Goal: Information Seeking & Learning: Learn about a topic

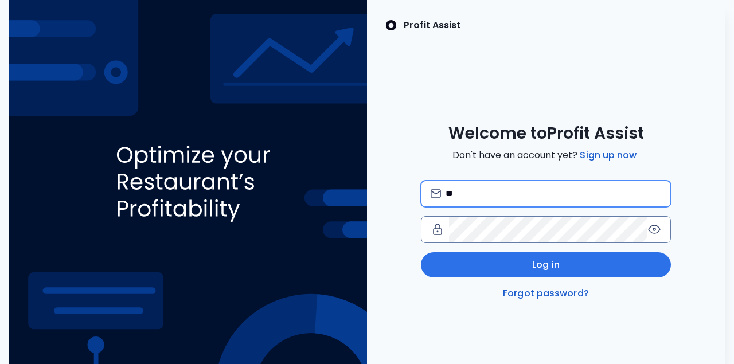
type input "*"
type input "**********"
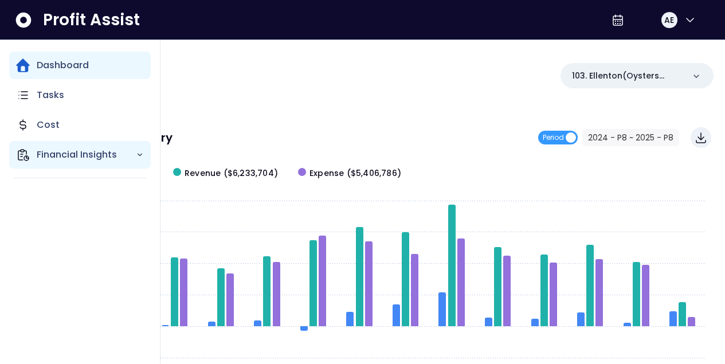
click at [62, 158] on p "Financial Insights" at bounding box center [86, 155] width 99 height 14
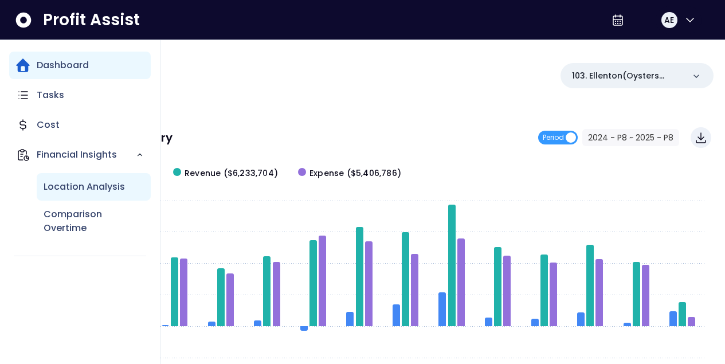
click at [69, 189] on p "Location Analysis" at bounding box center [84, 187] width 81 height 14
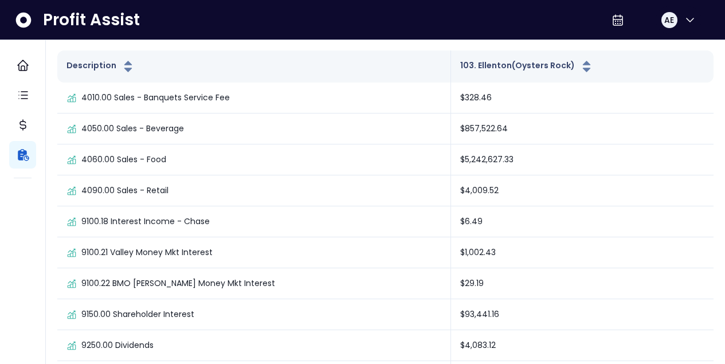
scroll to position [132, 0]
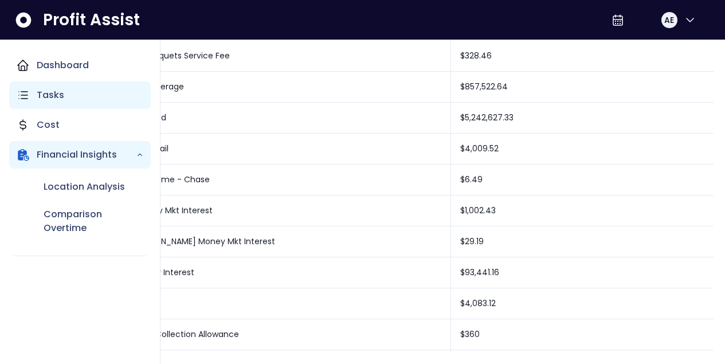
click at [50, 90] on p "Tasks" at bounding box center [51, 95] width 28 height 14
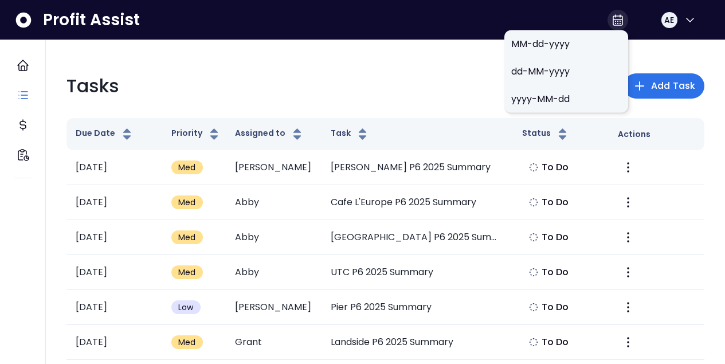
click at [615, 26] on icon at bounding box center [618, 20] width 14 height 14
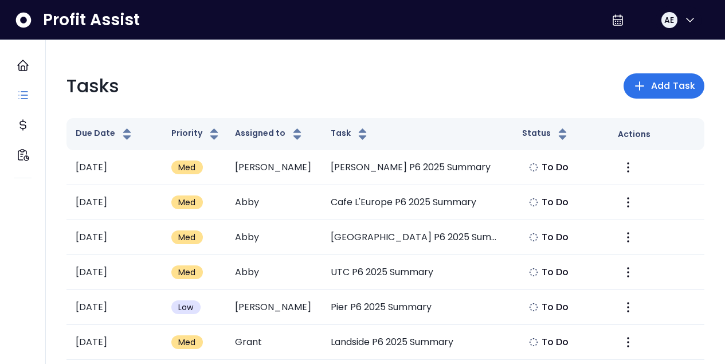
click at [459, 76] on div "Tasks Add Task" at bounding box center [386, 86] width 638 height 28
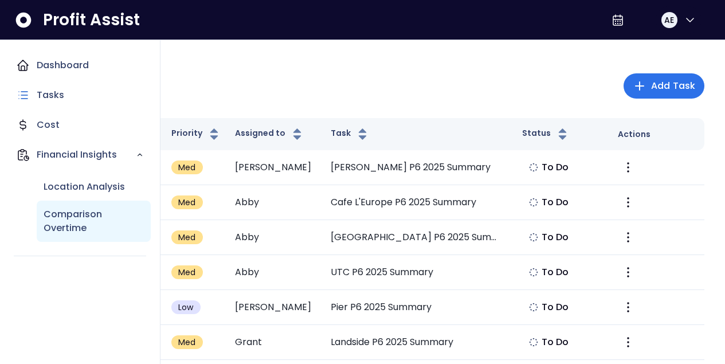
click at [91, 213] on p "Comparison Overtime" at bounding box center [94, 222] width 100 height 28
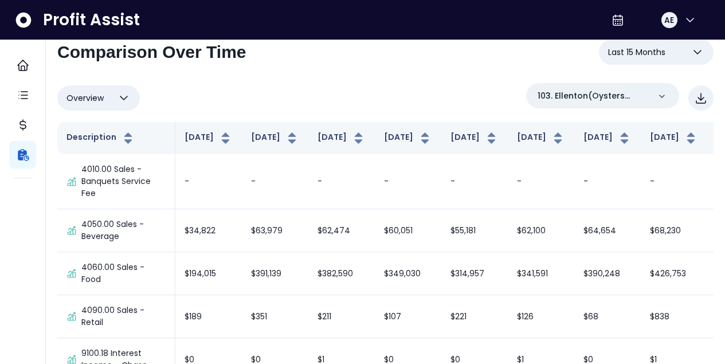
scroll to position [44, 0]
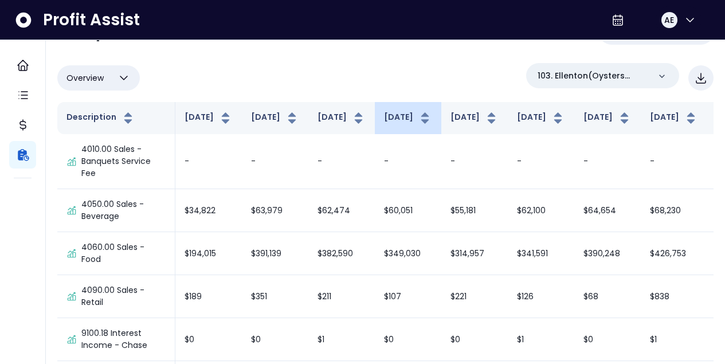
click at [384, 125] on button "[DATE]" at bounding box center [408, 118] width 48 height 14
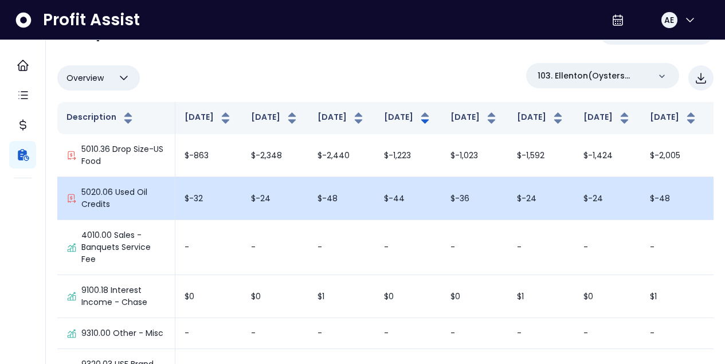
scroll to position [0, 0]
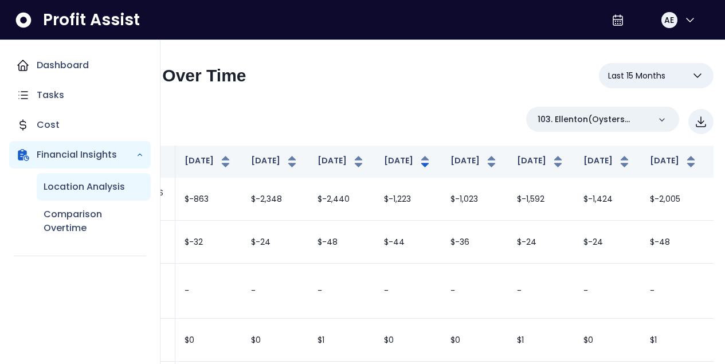
click at [87, 181] on p "Location Analysis" at bounding box center [84, 187] width 81 height 14
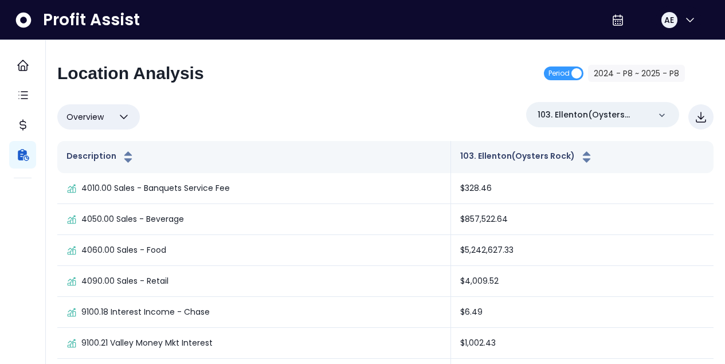
click at [125, 114] on icon "button" at bounding box center [124, 117] width 14 height 14
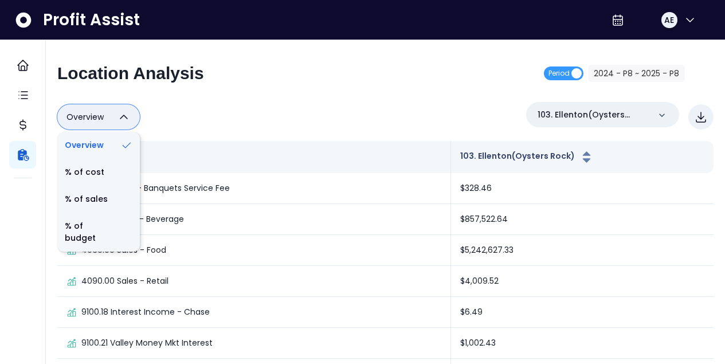
click at [265, 125] on div "Overview Overview % of cost % of sales % of budget ******** 103. Ellenton(Oyste…" at bounding box center [385, 117] width 657 height 30
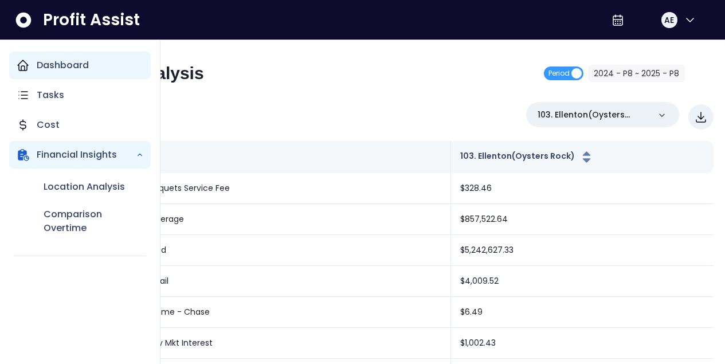
click at [65, 67] on p "Dashboard" at bounding box center [63, 65] width 52 height 14
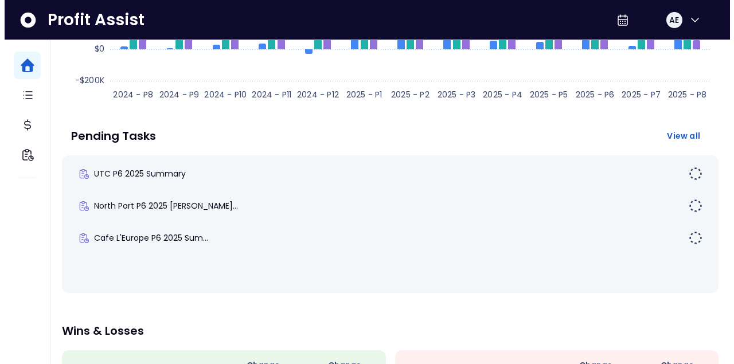
scroll to position [307, 0]
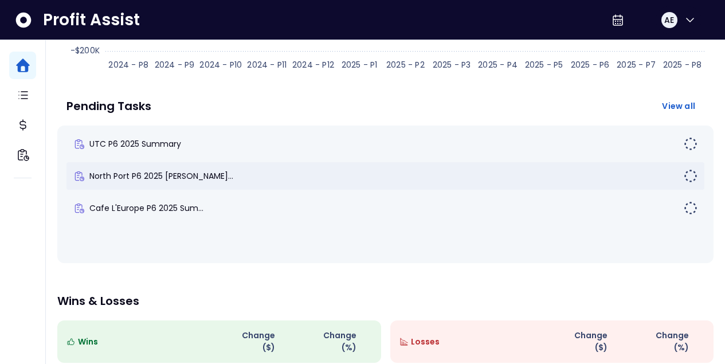
click at [298, 170] on div "North Port P6 2025 [PERSON_NAME]..." at bounding box center [386, 176] width 638 height 28
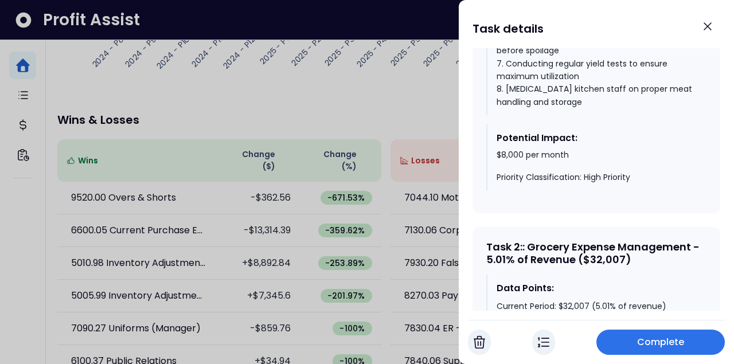
scroll to position [968, 0]
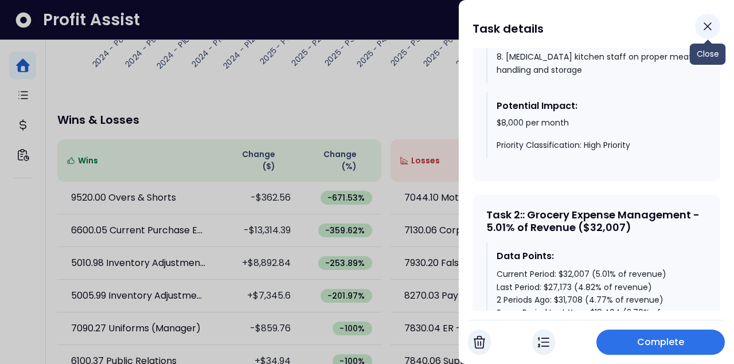
click at [709, 26] on icon "Close" at bounding box center [707, 26] width 7 height 7
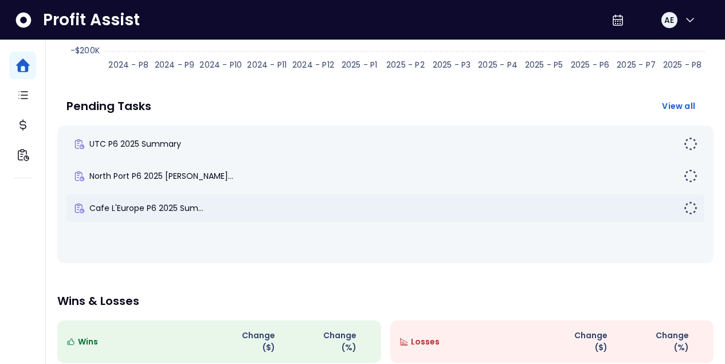
click at [273, 212] on div "Cafe L'Europe P6 2025 Sum..." at bounding box center [378, 207] width 611 height 11
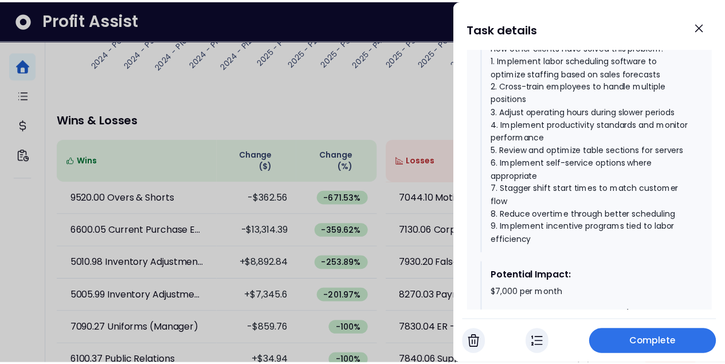
scroll to position [704, 0]
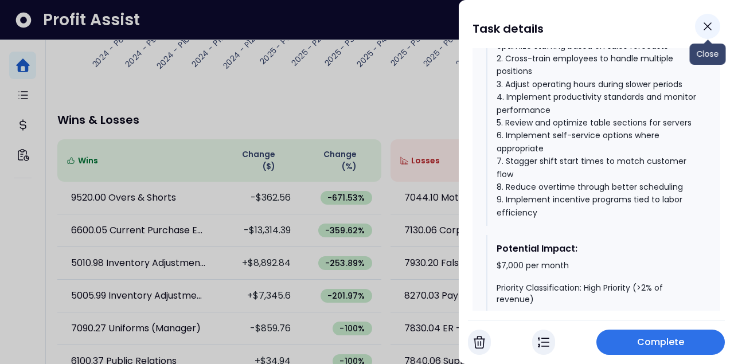
click at [713, 31] on icon "Close" at bounding box center [708, 26] width 14 height 14
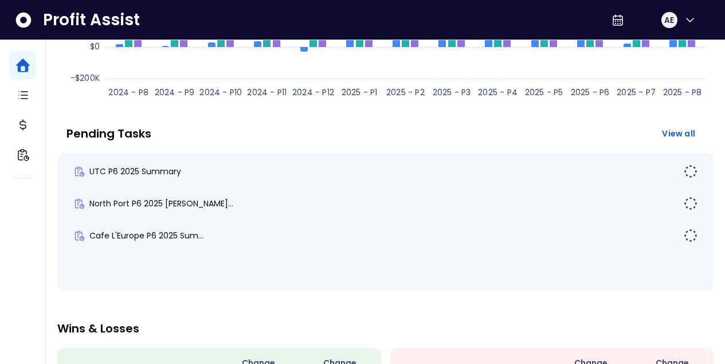
scroll to position [249, 0]
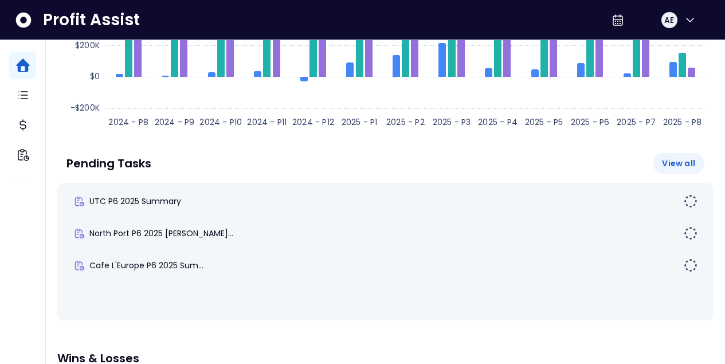
click at [683, 167] on span "View all" at bounding box center [678, 163] width 33 height 11
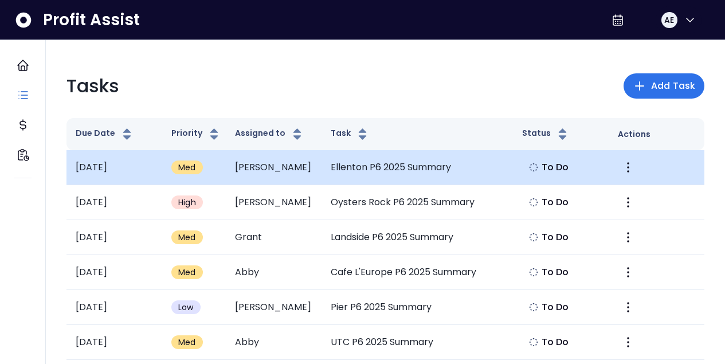
click at [476, 166] on td "Ellenton P6 2025 Summary" at bounding box center [418, 167] width 192 height 35
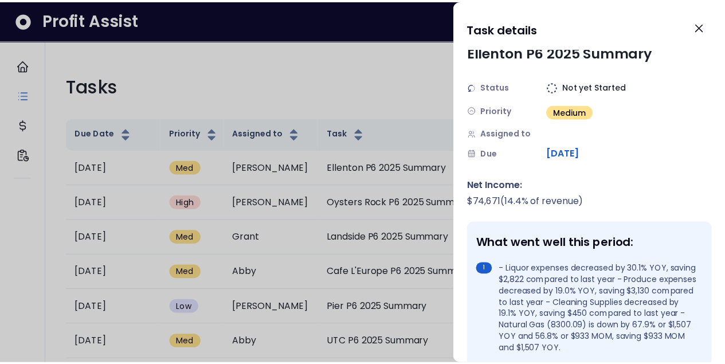
scroll to position [38, 0]
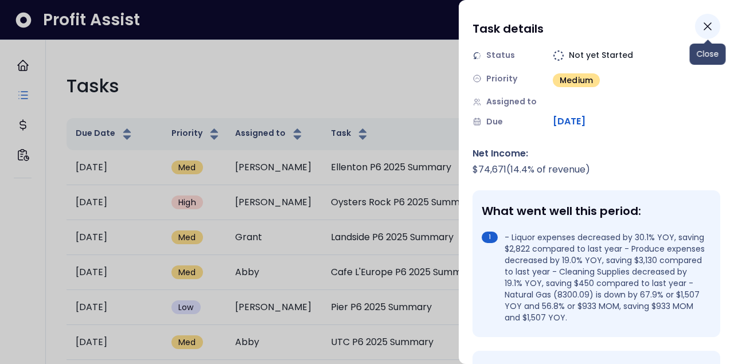
click at [704, 30] on icon "Close" at bounding box center [707, 26] width 7 height 7
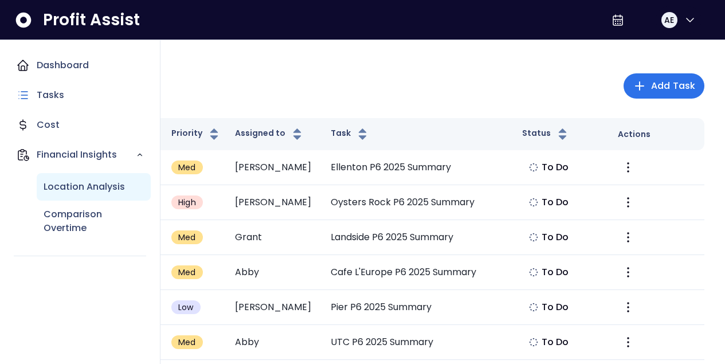
click at [77, 183] on p "Location Analysis" at bounding box center [84, 187] width 81 height 14
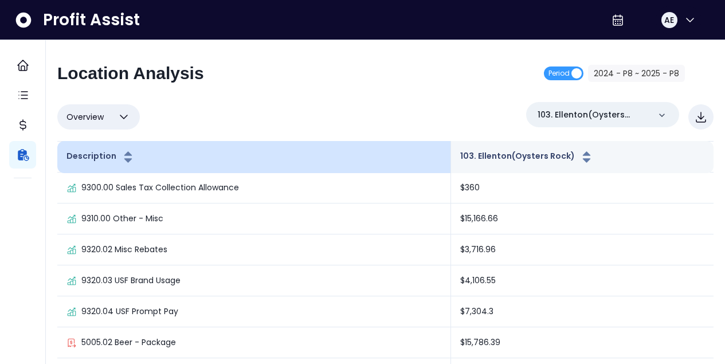
scroll to position [282, 0]
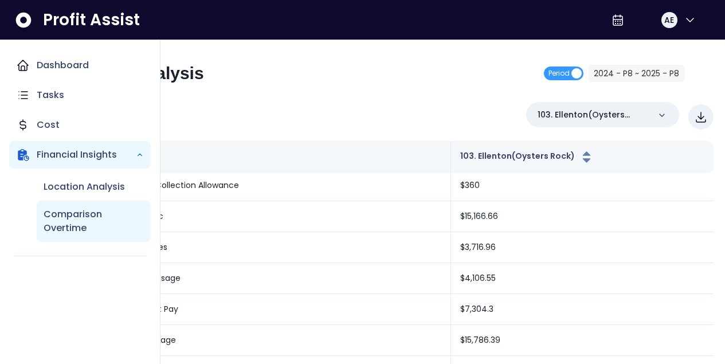
click at [62, 210] on p "Comparison Overtime" at bounding box center [94, 222] width 100 height 28
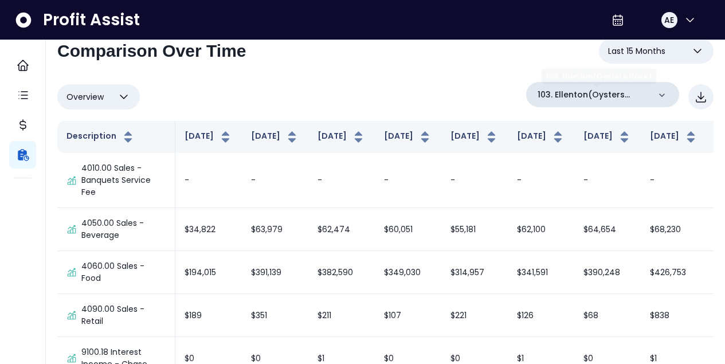
scroll to position [7, 0]
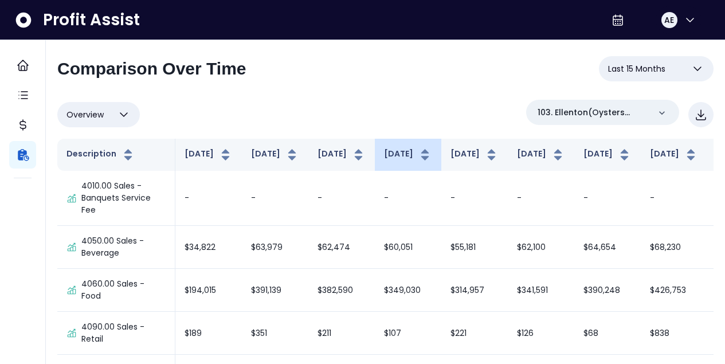
click at [421, 158] on icon "button" at bounding box center [424, 158] width 7 height 4
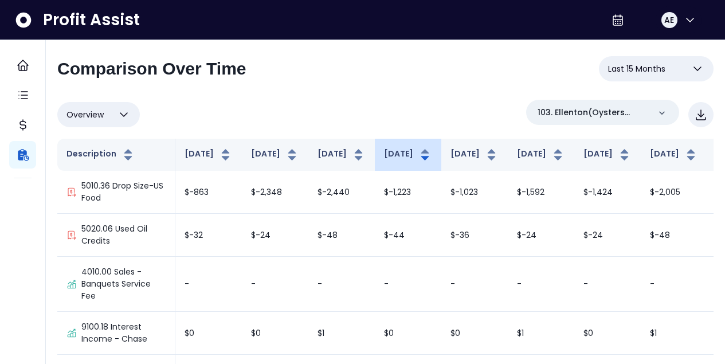
click at [421, 158] on icon "button" at bounding box center [424, 158] width 7 height 4
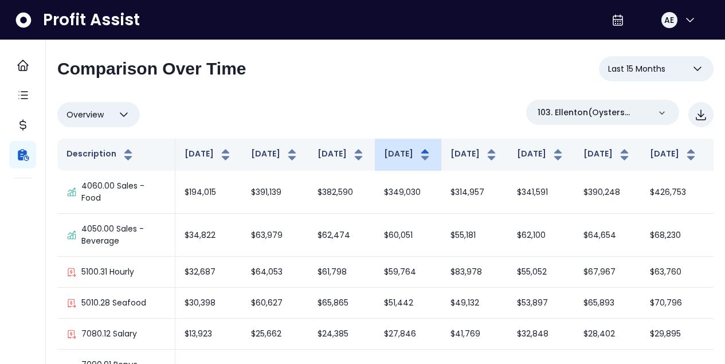
click at [421, 158] on icon "button" at bounding box center [424, 158] width 7 height 4
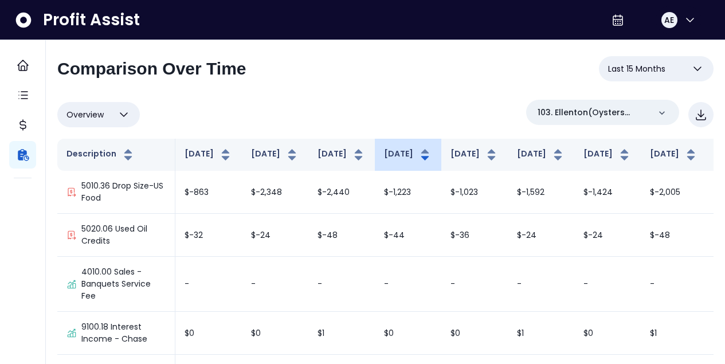
click at [421, 158] on icon "button" at bounding box center [424, 158] width 7 height 4
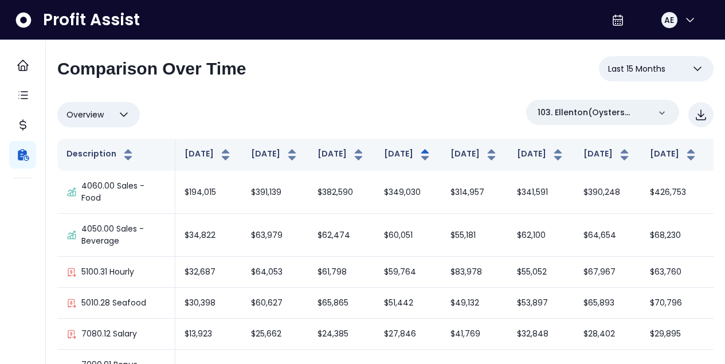
click at [622, 72] on span "Last 15 Months" at bounding box center [636, 69] width 57 height 14
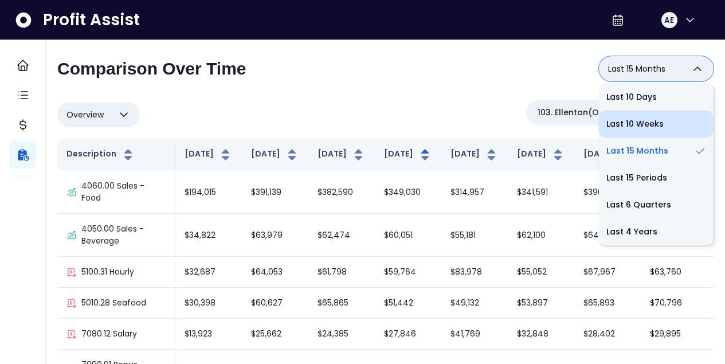
click at [624, 124] on li "Last 10 Weeks" at bounding box center [656, 124] width 115 height 27
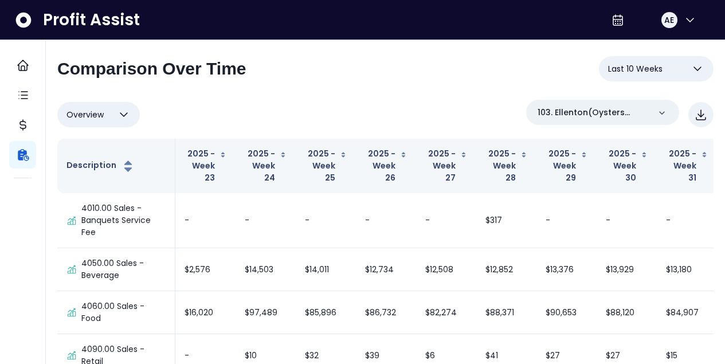
scroll to position [9, 0]
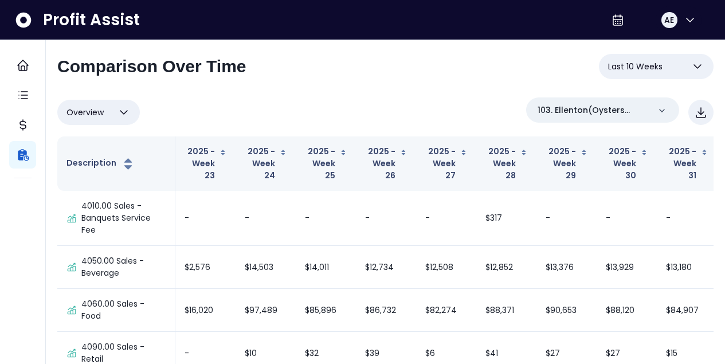
click at [657, 75] on button "Last 10 Weeks" at bounding box center [656, 66] width 115 height 25
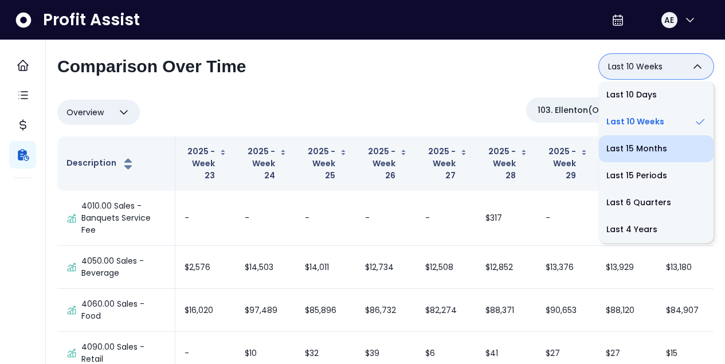
click at [658, 149] on li "Last 15 Months" at bounding box center [656, 148] width 115 height 27
type input "**********"
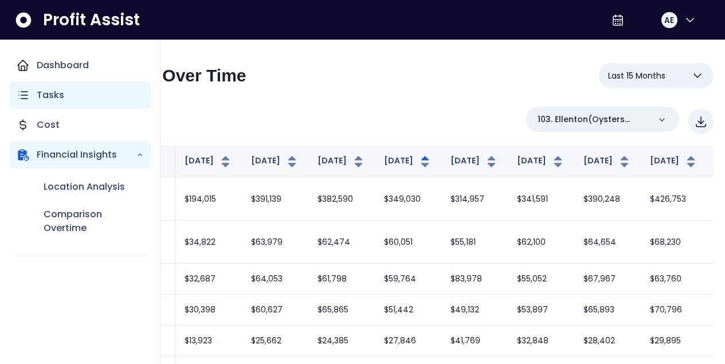
click at [56, 96] on p "Tasks" at bounding box center [51, 95] width 28 height 14
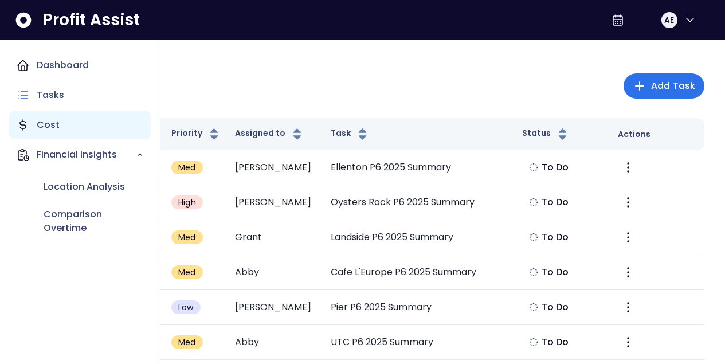
click at [60, 127] on div "Cost" at bounding box center [80, 125] width 142 height 28
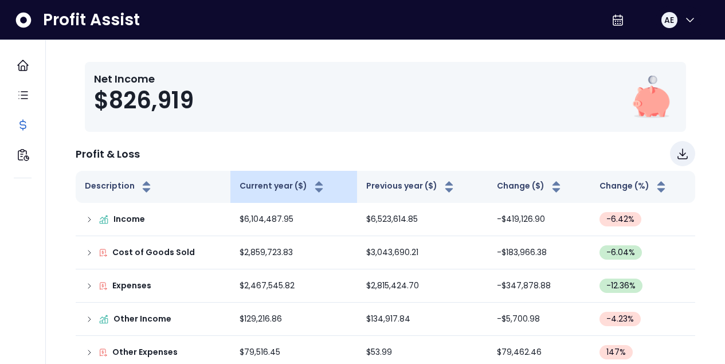
scroll to position [163, 0]
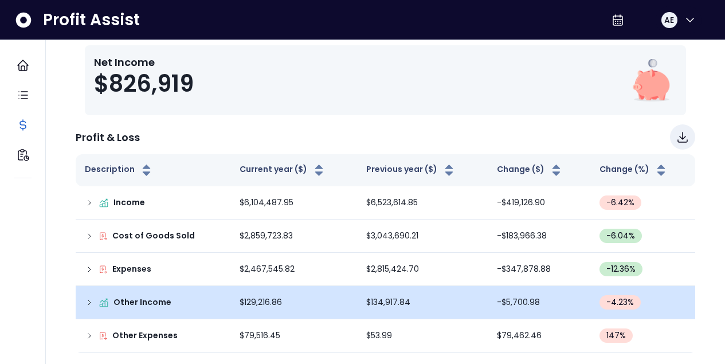
click at [87, 299] on icon at bounding box center [89, 302] width 9 height 9
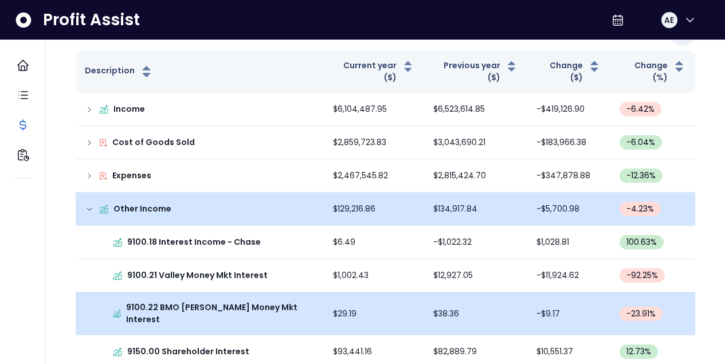
scroll to position [285, 0]
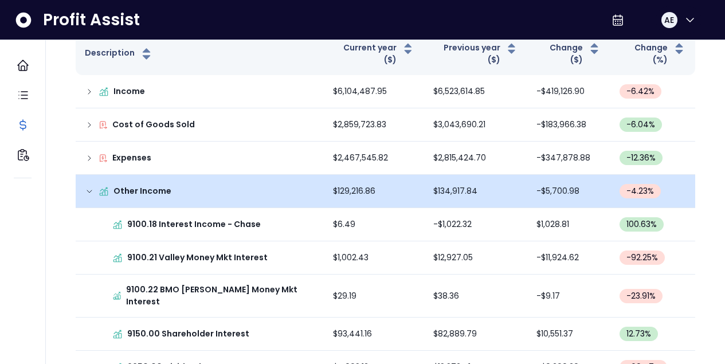
click at [90, 187] on icon at bounding box center [89, 191] width 9 height 9
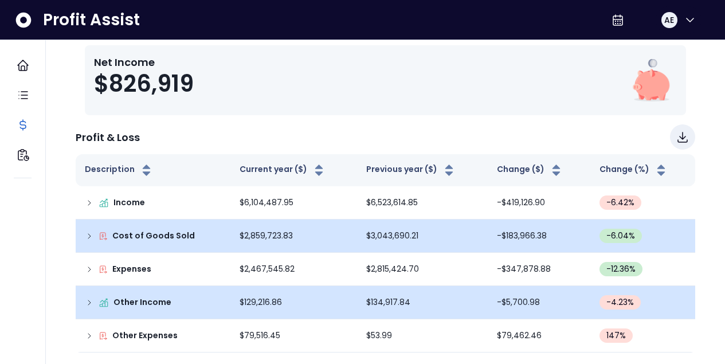
click at [623, 239] on span "-6.04 %" at bounding box center [621, 236] width 29 height 12
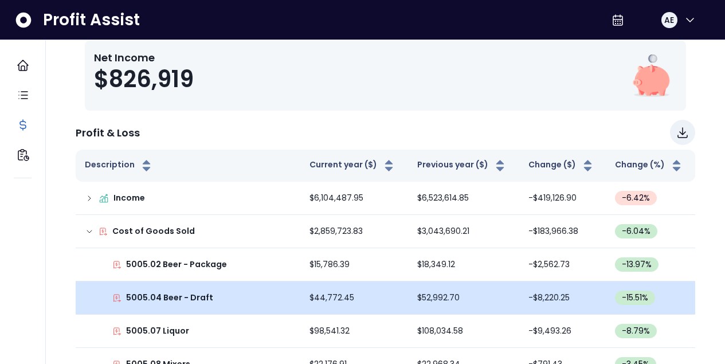
scroll to position [141, 0]
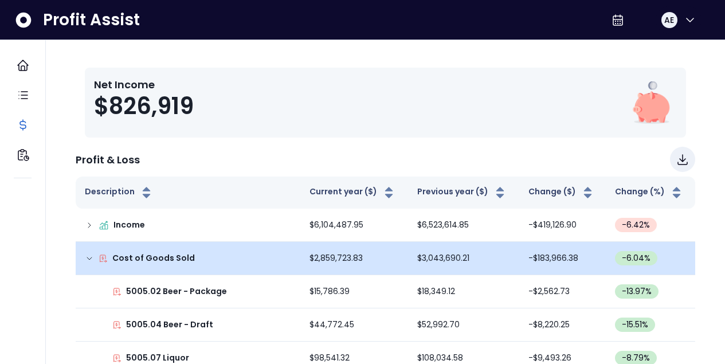
click at [89, 257] on icon at bounding box center [89, 258] width 9 height 9
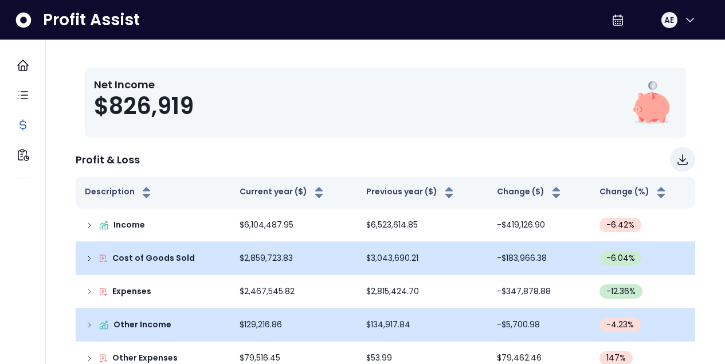
click at [632, 257] on span "-6.04 %" at bounding box center [621, 258] width 29 height 12
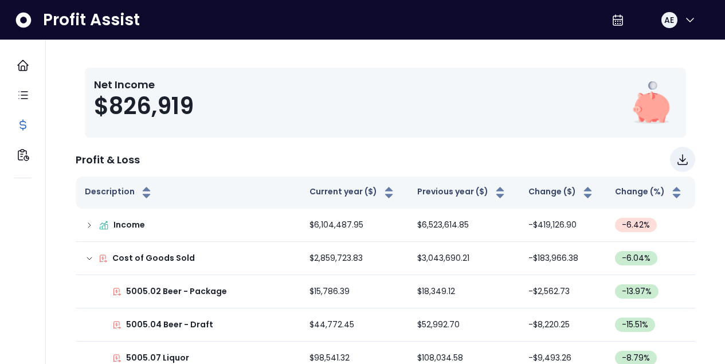
click at [90, 256] on icon at bounding box center [89, 258] width 9 height 9
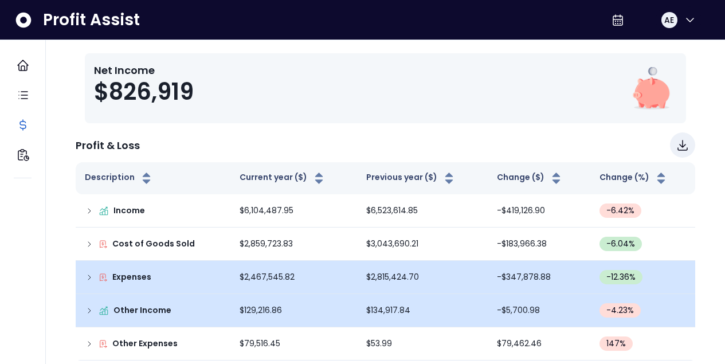
scroll to position [163, 0]
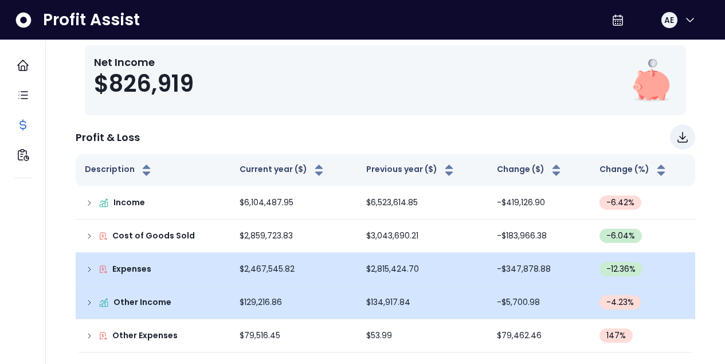
click at [609, 269] on span "-12.36 %" at bounding box center [621, 269] width 29 height 12
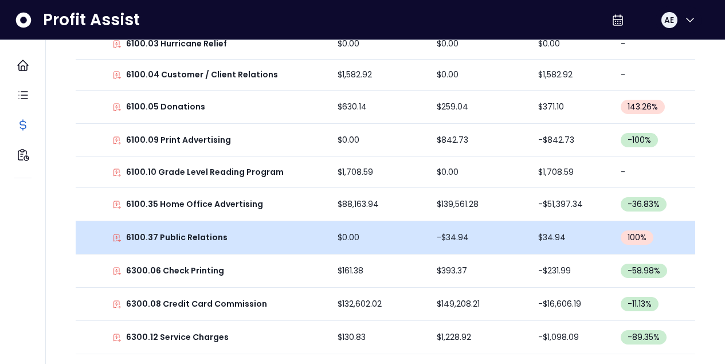
scroll to position [498, 0]
